Goal: Task Accomplishment & Management: Manage account settings

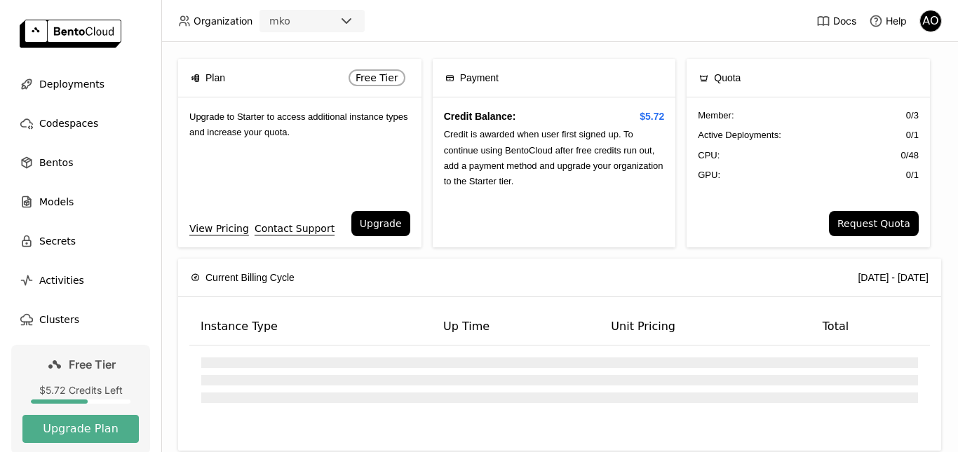
click at [70, 371] on span "Free Tier" at bounding box center [92, 365] width 47 height 14
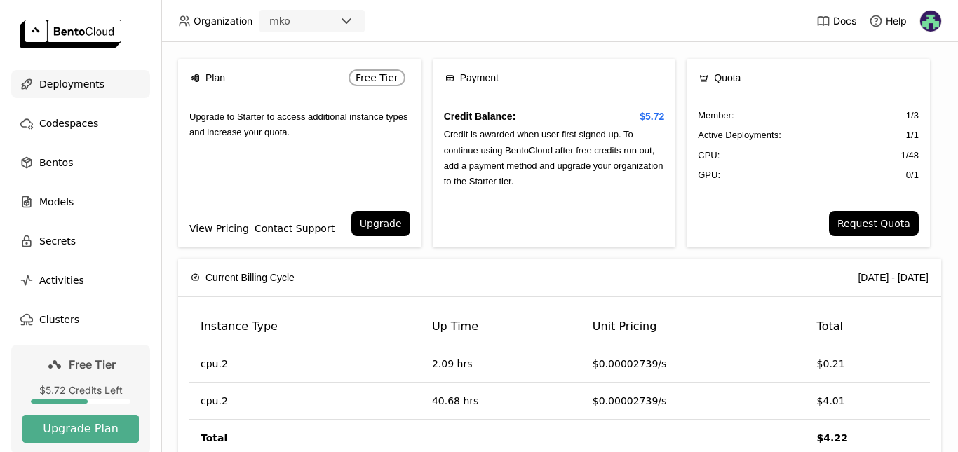
click at [93, 80] on span "Deployments" at bounding box center [71, 84] width 65 height 17
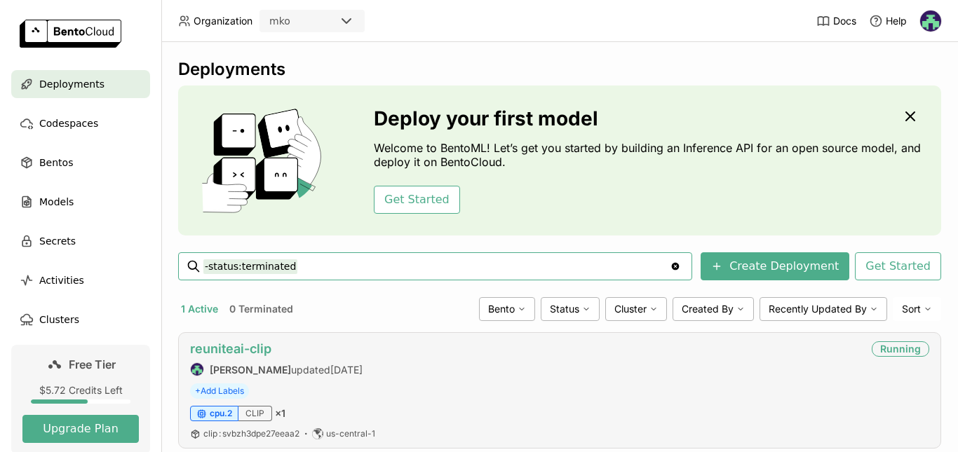
click at [257, 351] on link "reuniteai-clip" at bounding box center [230, 348] width 81 height 15
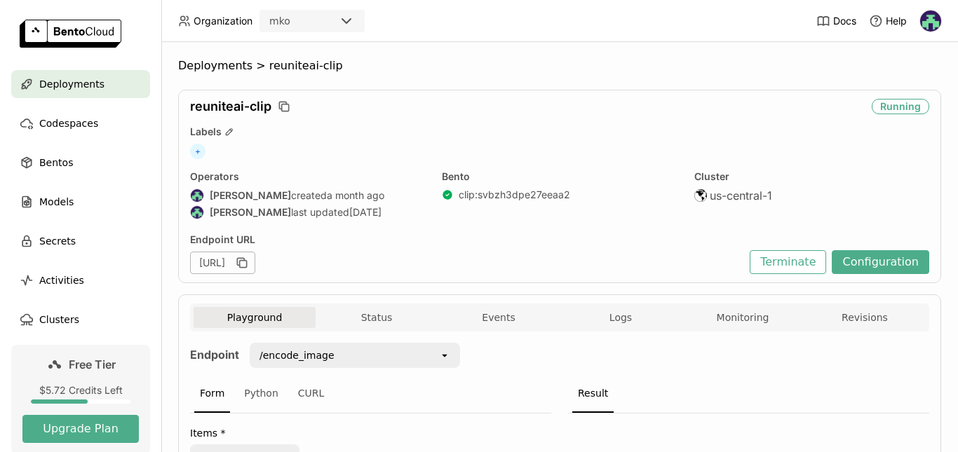
scroll to position [25, 0]
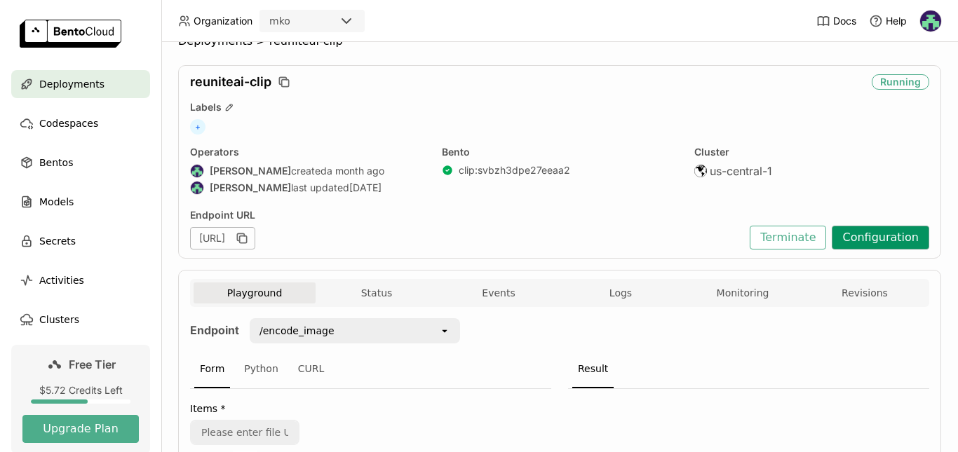
click at [895, 226] on button "Configuration" at bounding box center [880, 238] width 97 height 24
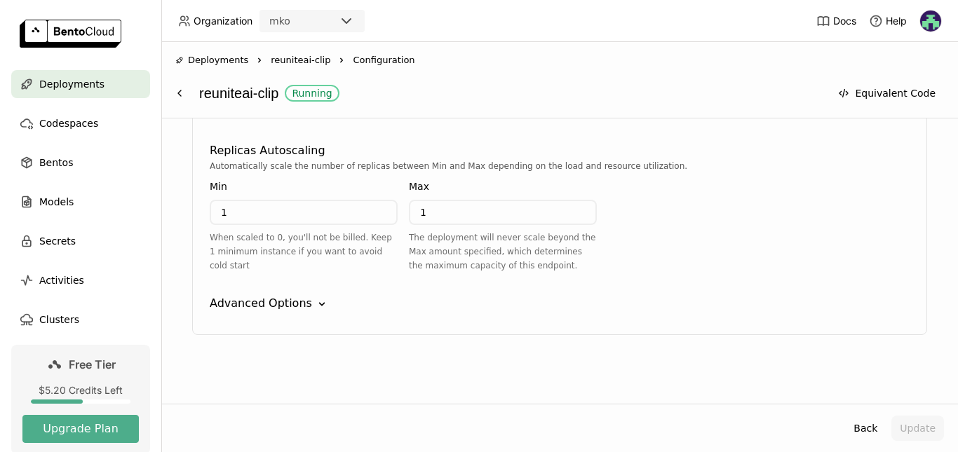
scroll to position [743, 0]
click at [273, 231] on div "When scaled to 0, you'll not be billed. Keep 1 minimum instance if you want to …" at bounding box center [304, 251] width 188 height 42
click at [274, 226] on div "1 When scaled to 0, you'll not be billed. Keep 1 minimum instance if you want t…" at bounding box center [304, 235] width 188 height 73
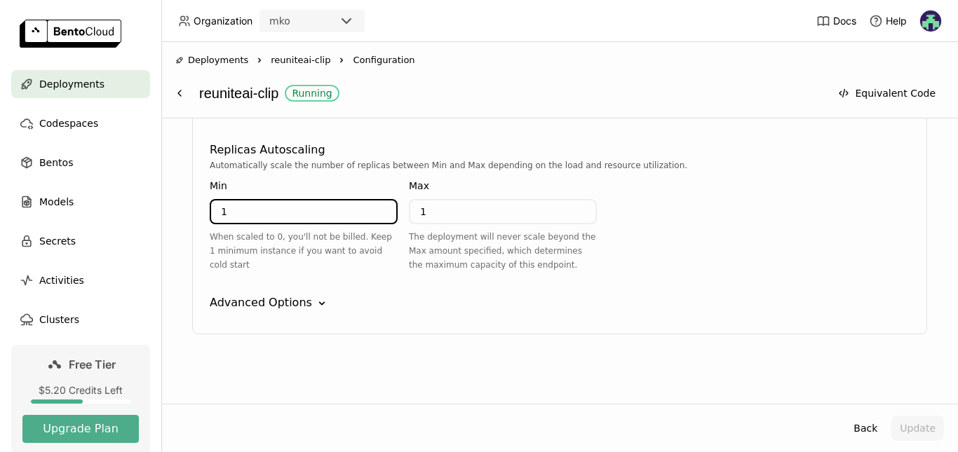
click at [276, 215] on input "1" at bounding box center [303, 212] width 185 height 22
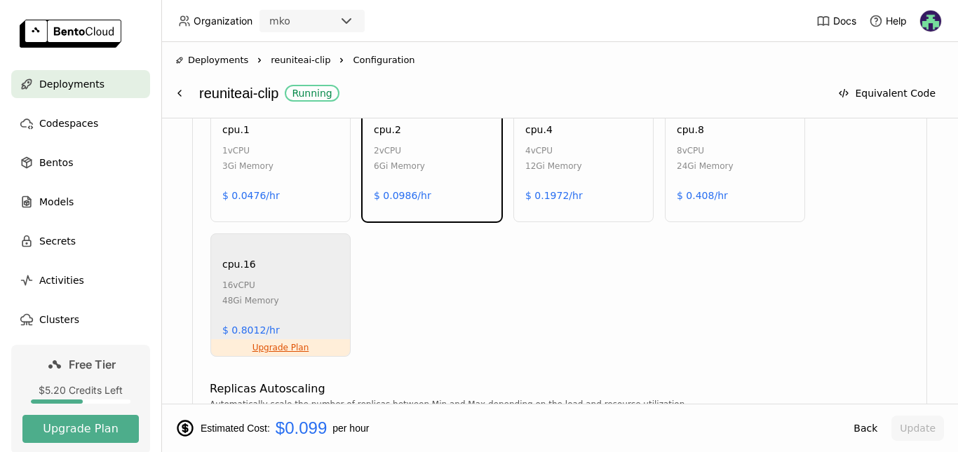
type input "0"
click at [703, 340] on div "Insufficient Memory cpu.1 1 vCPU 3Gi Memory $ 0.0476/hr Recommended cpu.2 2 vCP…" at bounding box center [560, 228] width 704 height 259
click at [911, 416] on button "Update" at bounding box center [917, 428] width 53 height 25
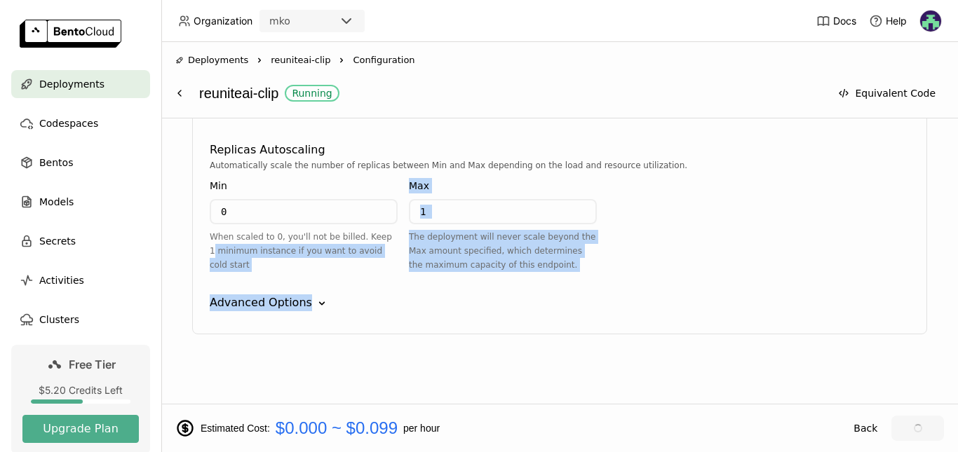
drag, startPoint x: 407, startPoint y: 229, endPoint x: 541, endPoint y: 286, distance: 144.8
click at [541, 286] on div "CLIP Instance Type CPU GPU Insufficient Memory cpu.1 1 vCPU 3Gi Memory $ 0.0476…" at bounding box center [559, 49] width 735 height 570
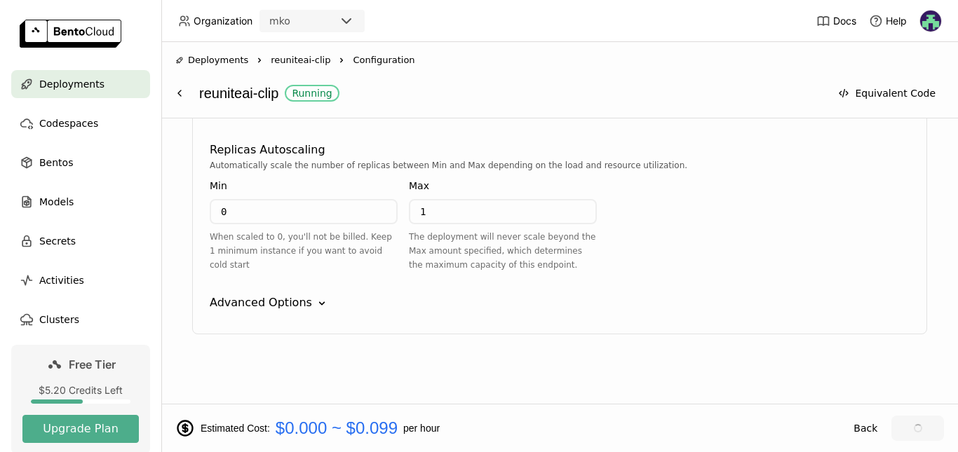
click at [541, 286] on div "CLIP Instance Type CPU GPU Insufficient Memory cpu.1 1 vCPU 3Gi Memory $ 0.0476…" at bounding box center [559, 49] width 735 height 570
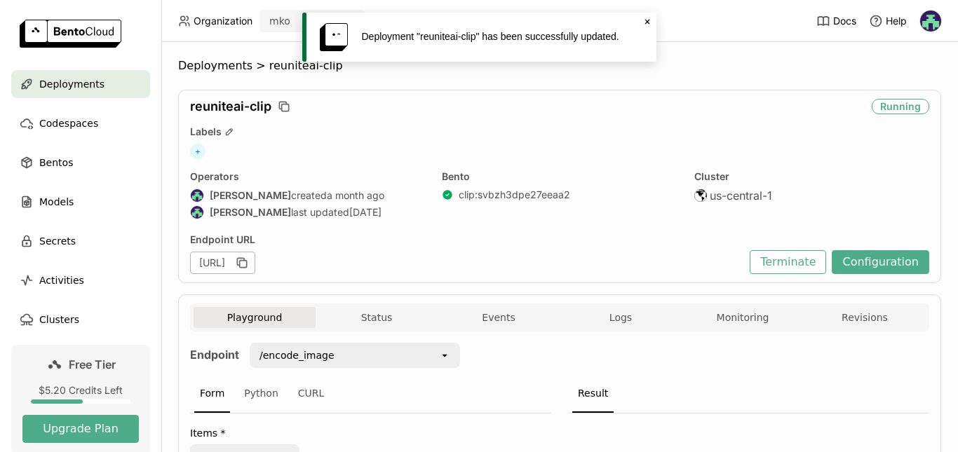
click at [401, 247] on div "Endpoint URL [URL]" at bounding box center [466, 253] width 552 height 41
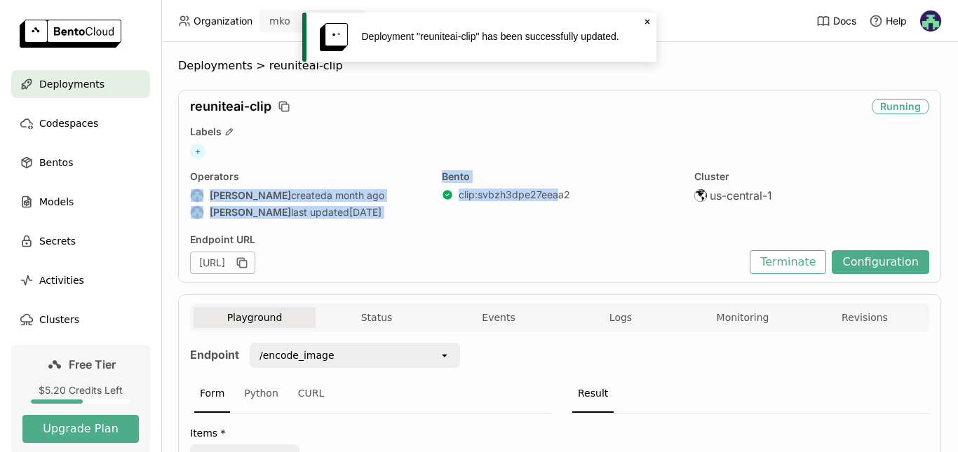
drag, startPoint x: 412, startPoint y: 177, endPoint x: 552, endPoint y: 212, distance: 144.5
click at [552, 212] on div "Operators [PERSON_NAME] created a month ago [PERSON_NAME] last updated [DATE] B…" at bounding box center [559, 196] width 739 height 52
click at [552, 212] on div "Bento clip : svbzh3dpe27eeaa2" at bounding box center [559, 196] width 235 height 52
